Goal: Communication & Community: Answer question/provide support

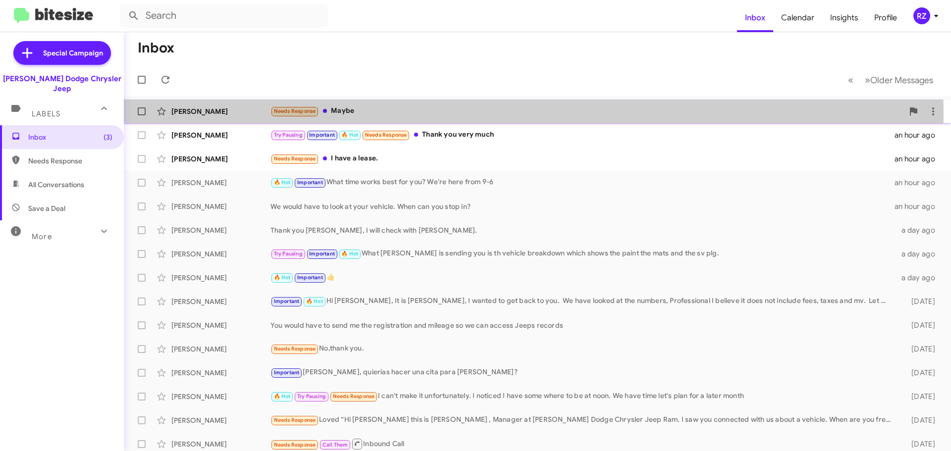
click at [428, 114] on div "Needs Response Maybe" at bounding box center [586, 110] width 633 height 11
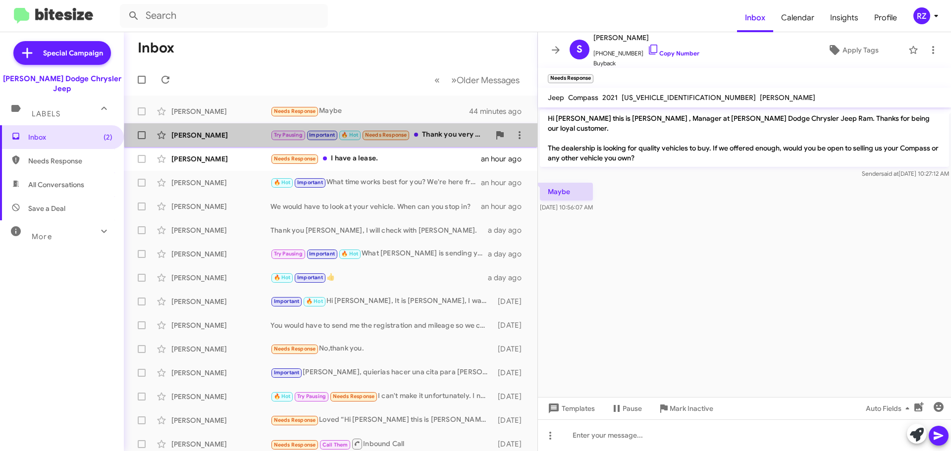
click at [426, 135] on div "Try Pausing Important 🔥 Hot Needs Response Thank you very much" at bounding box center [379, 134] width 219 height 11
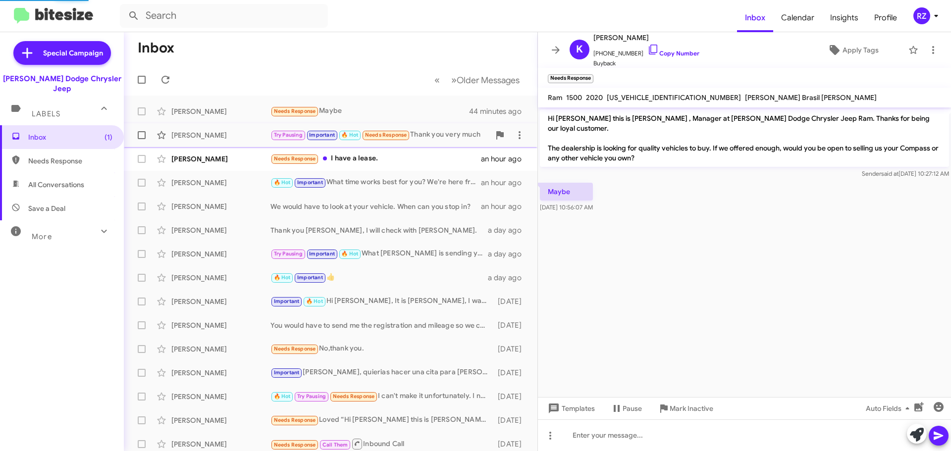
scroll to position [105, 0]
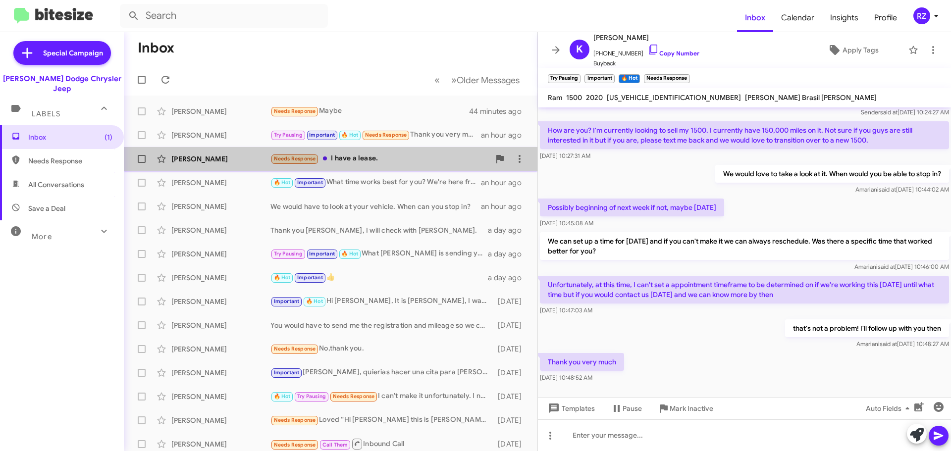
click at [427, 157] on div "Needs Response I have a lease." at bounding box center [379, 158] width 219 height 11
